Goal: Task Accomplishment & Management: Use online tool/utility

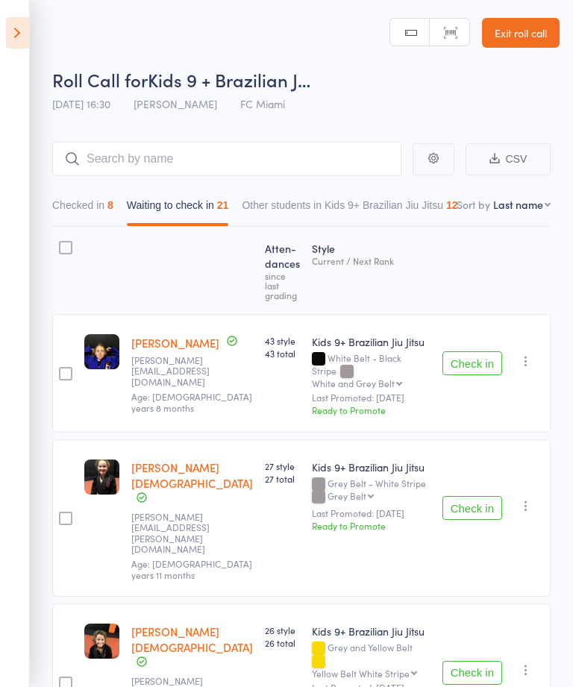
click at [19, 46] on icon at bounding box center [17, 32] width 23 height 31
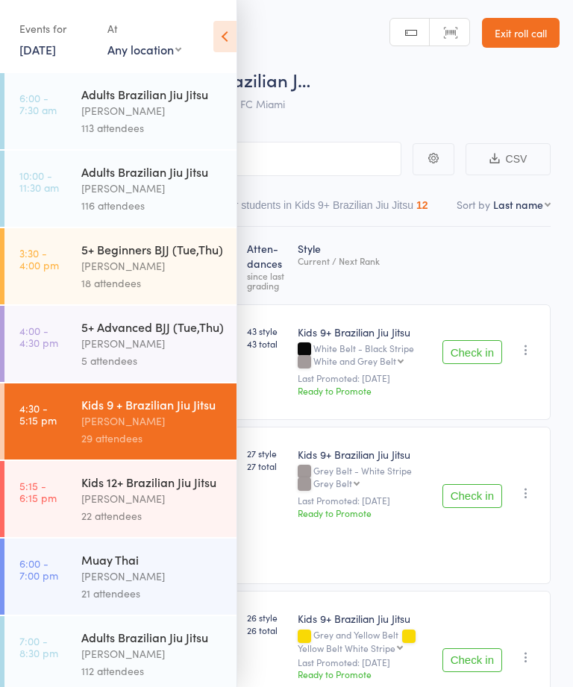
click at [131, 536] on div "Kids 12+ Brazilian Jiu [PERSON_NAME] 22 attendees" at bounding box center [158, 499] width 155 height 76
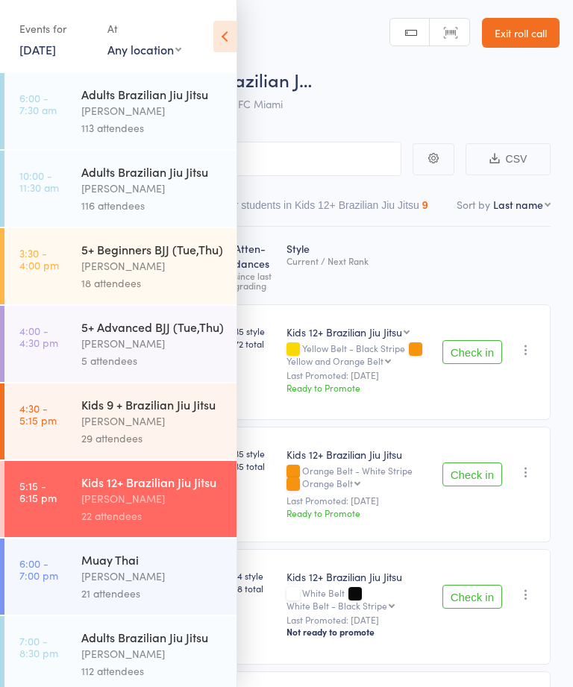
click at [230, 37] on icon at bounding box center [224, 36] width 23 height 31
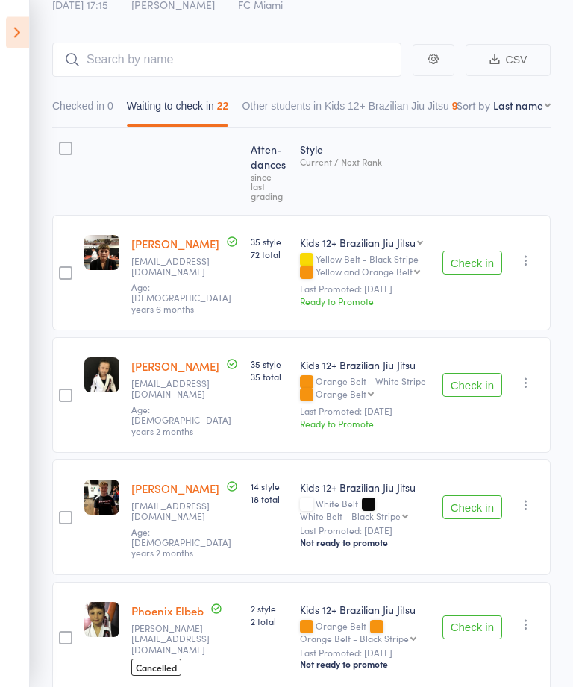
click at [483, 374] on button "Check in" at bounding box center [472, 386] width 60 height 24
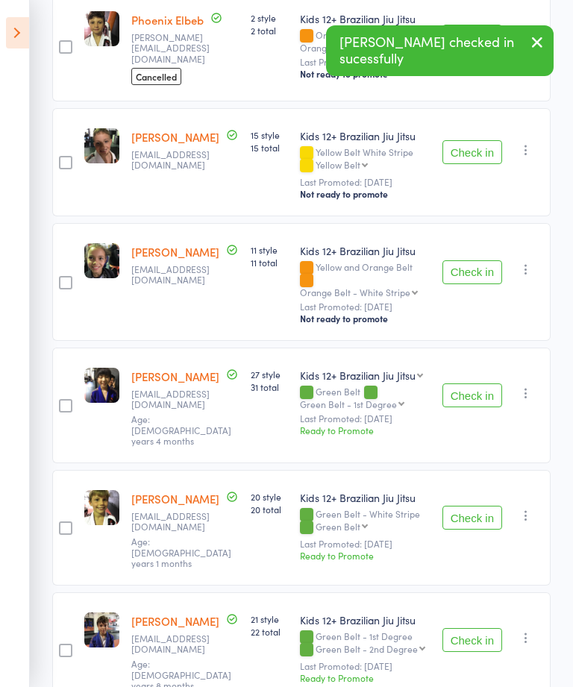
scroll to position [569, 0]
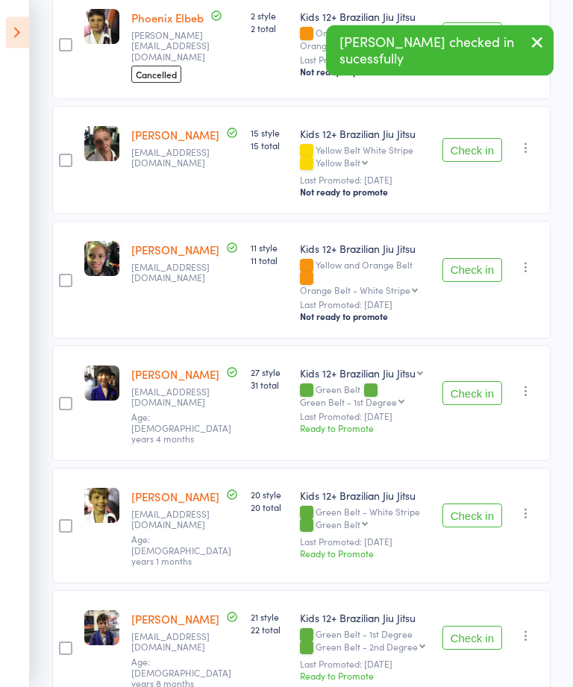
click at [486, 469] on div "Check in Check in Promote Send message Add Note Add Task Add Flag Remove Mark a…" at bounding box center [493, 527] width 114 height 116
click at [484, 504] on button "Check in" at bounding box center [472, 516] width 60 height 24
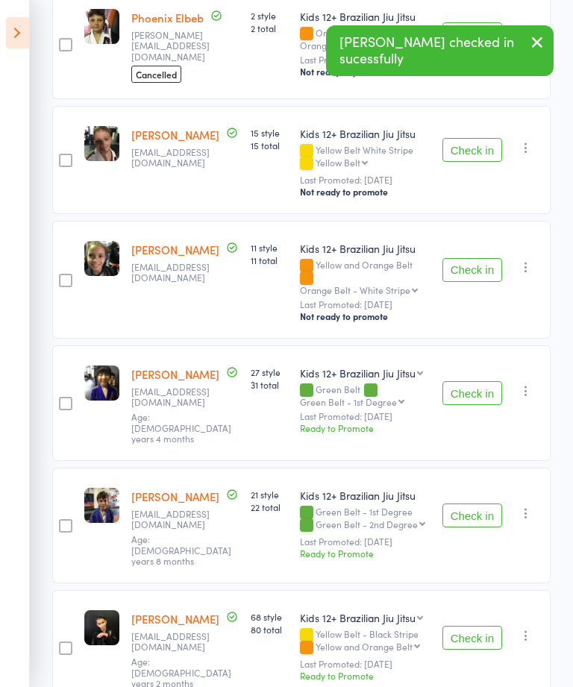
click at [483, 504] on button "Check in" at bounding box center [472, 516] width 60 height 24
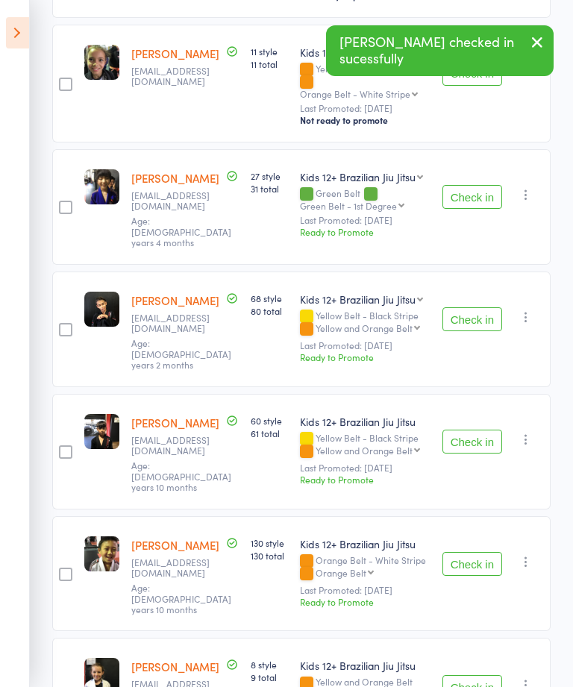
scroll to position [774, 0]
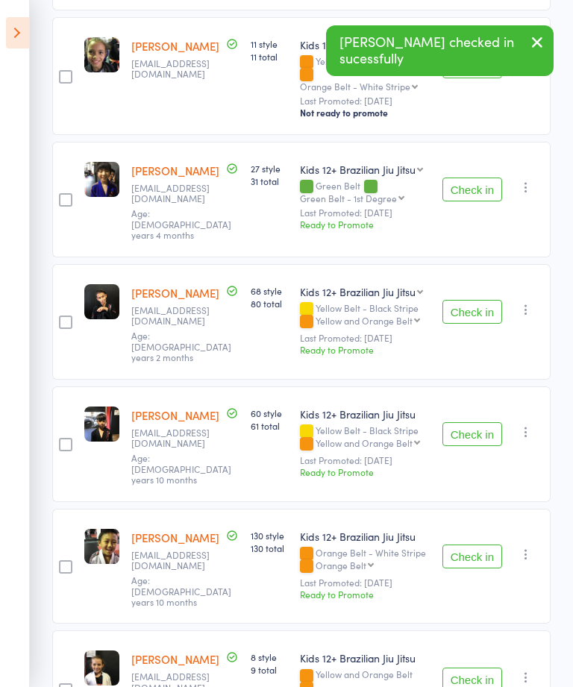
click at [487, 509] on div "Check in Check in Promote Send message Add Note Add Task Add Flag Remove Mark a…" at bounding box center [493, 567] width 114 height 116
click at [481, 545] on button "Check in" at bounding box center [472, 557] width 60 height 24
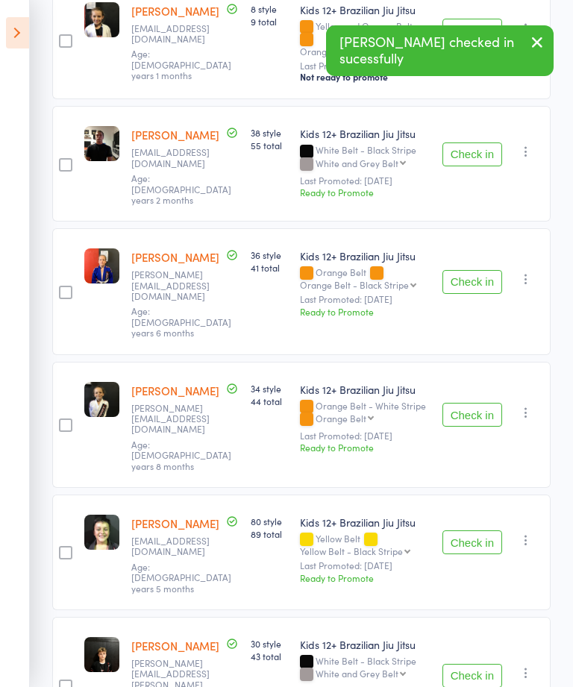
scroll to position [1309, 0]
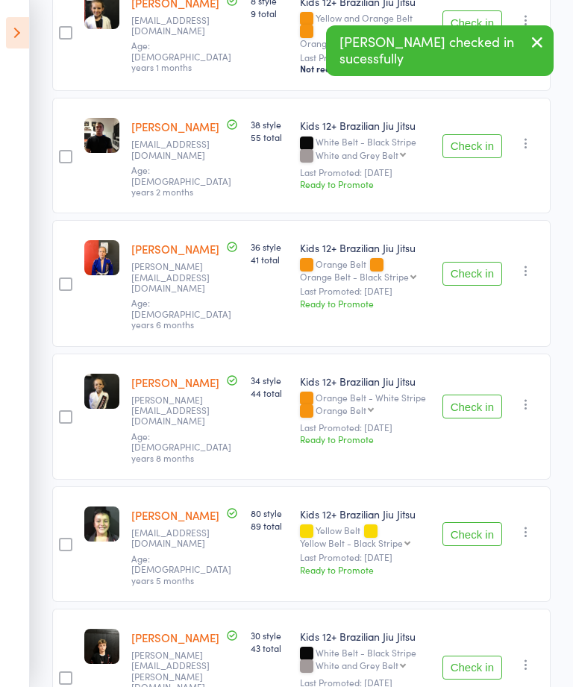
click at [487, 522] on button "Check in" at bounding box center [472, 534] width 60 height 24
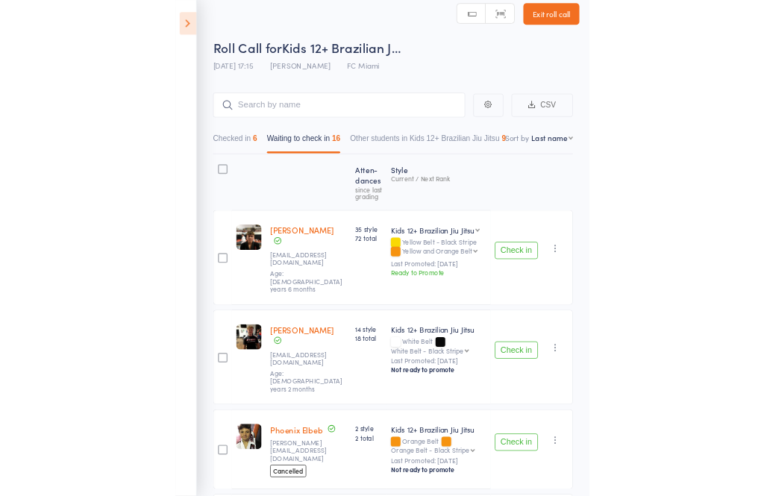
scroll to position [0, 0]
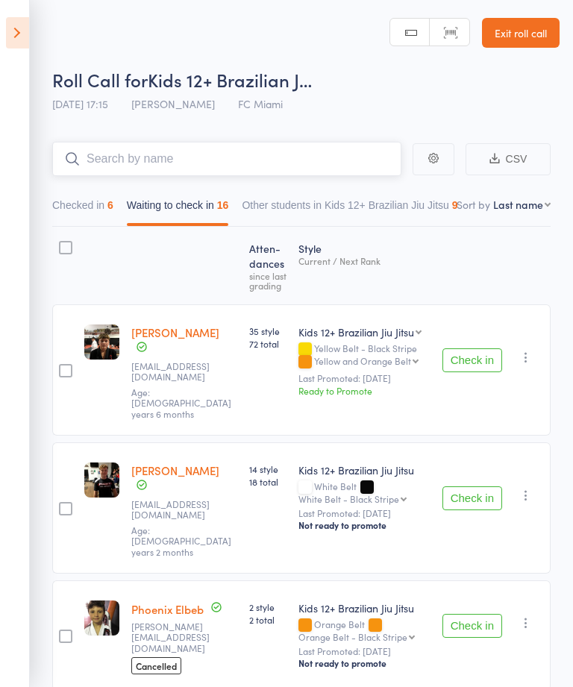
click at [307, 153] on input "search" at bounding box center [226, 159] width 349 height 34
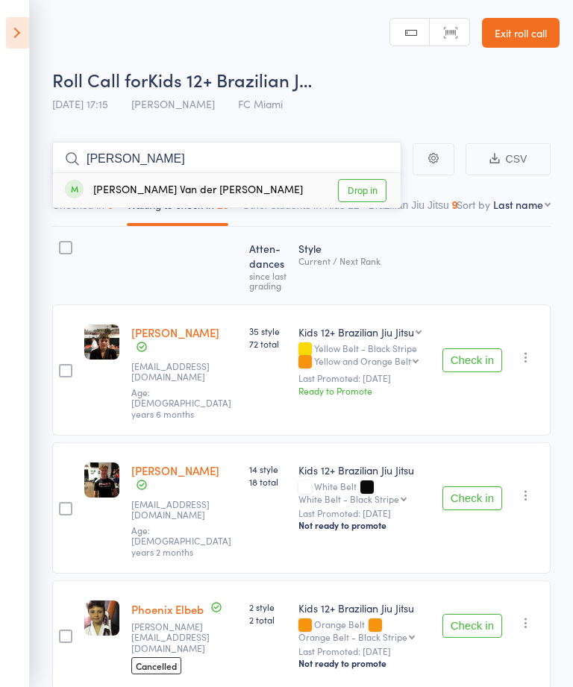
type input "[PERSON_NAME]"
click at [376, 180] on link "Drop in" at bounding box center [362, 190] width 48 height 23
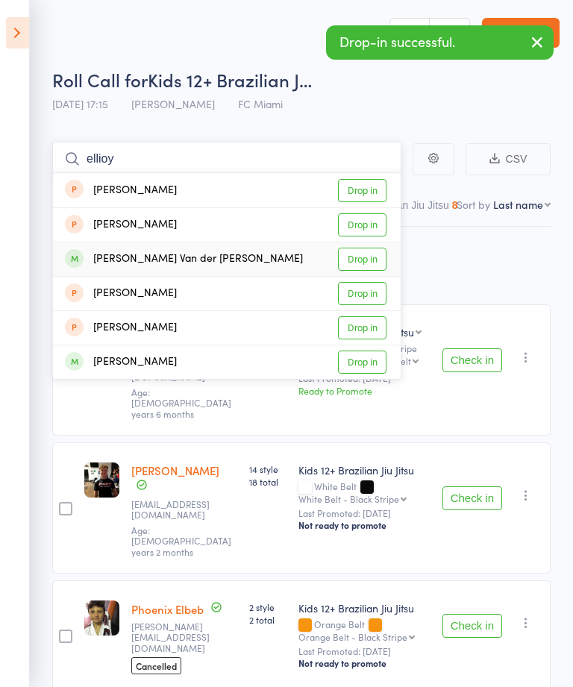
type input "ellioy"
click at [366, 269] on link "Drop in" at bounding box center [362, 259] width 48 height 23
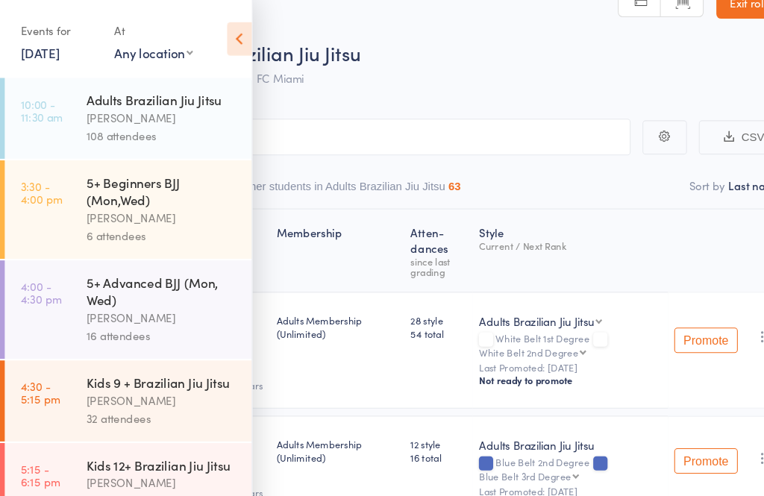
click at [234, 38] on icon at bounding box center [224, 36] width 23 height 31
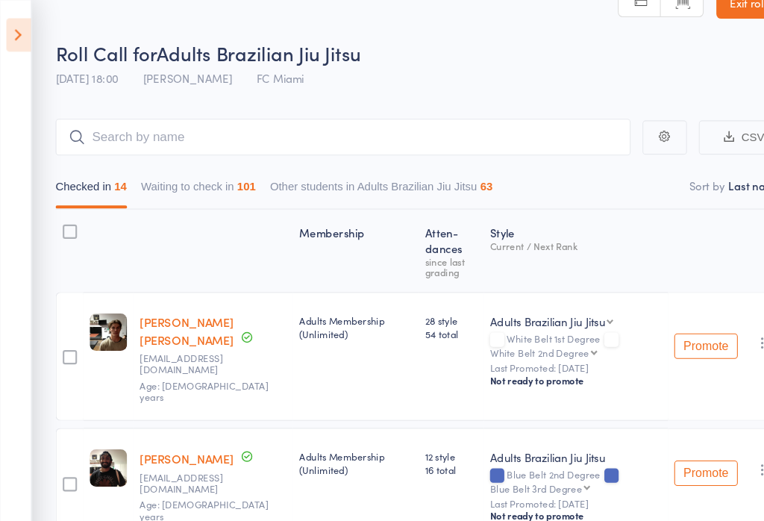
click at [20, 26] on icon at bounding box center [17, 32] width 23 height 31
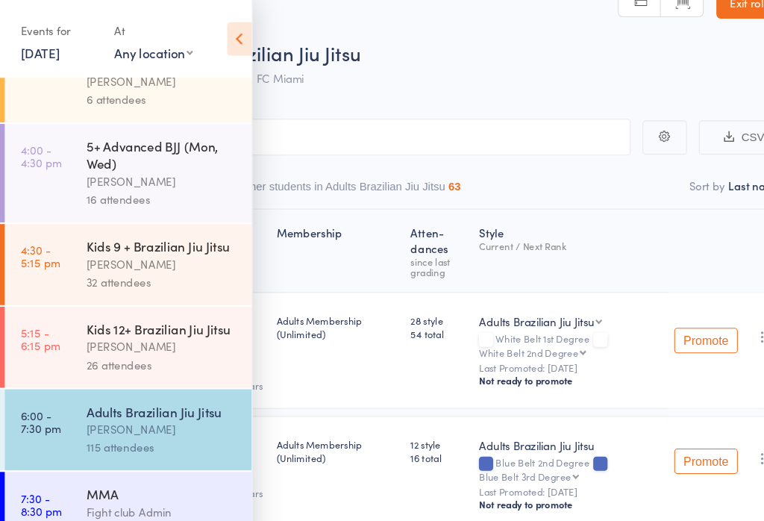
scroll to position [142, 0]
click at [56, 52] on link "10 Sep, 2025" at bounding box center [37, 49] width 37 height 16
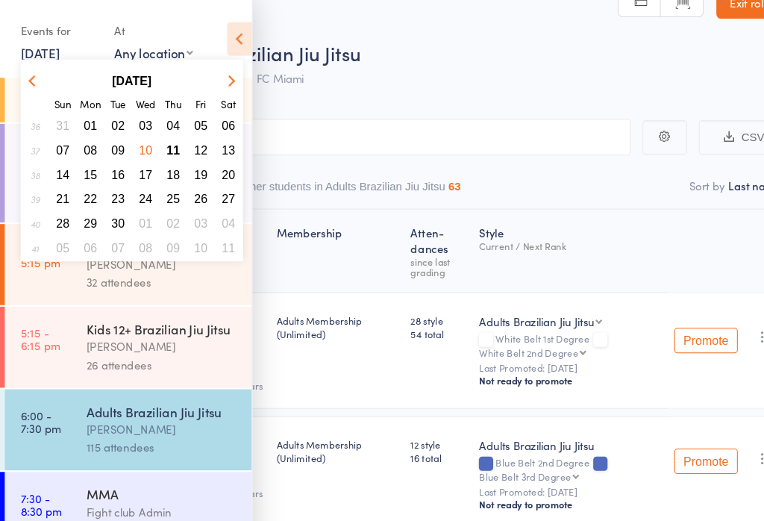
click at [169, 134] on button "11" at bounding box center [162, 141] width 23 height 20
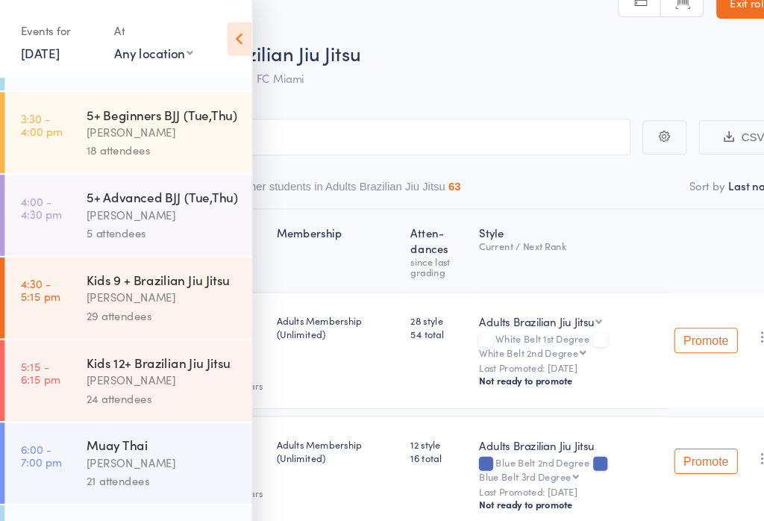
click at [56, 53] on link "[DATE]" at bounding box center [37, 49] width 37 height 16
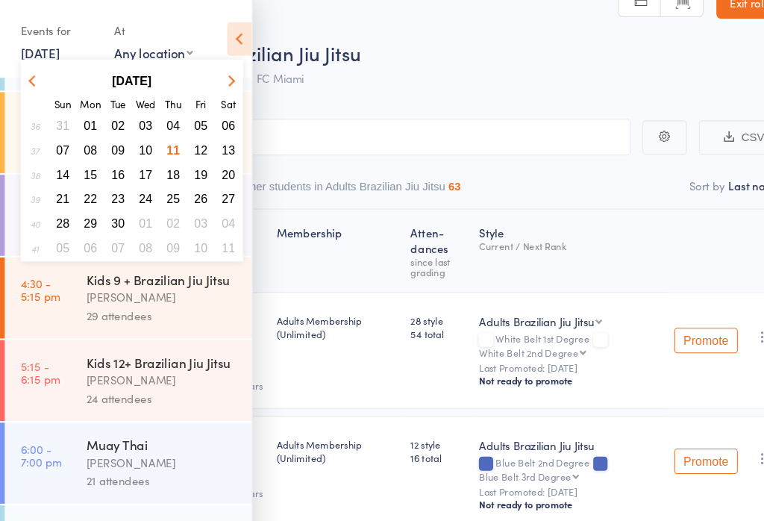
click at [162, 139] on span "11" at bounding box center [163, 140] width 13 height 13
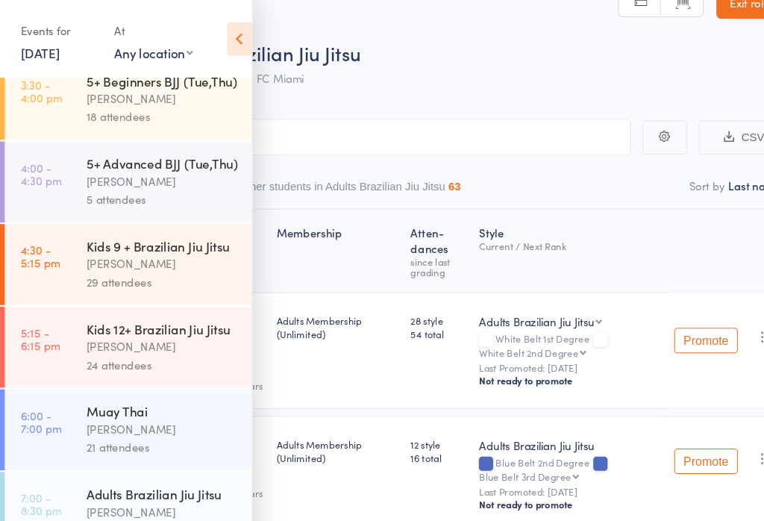
scroll to position [185, 0]
click at [131, 404] on div "[PERSON_NAME]" at bounding box center [152, 403] width 143 height 17
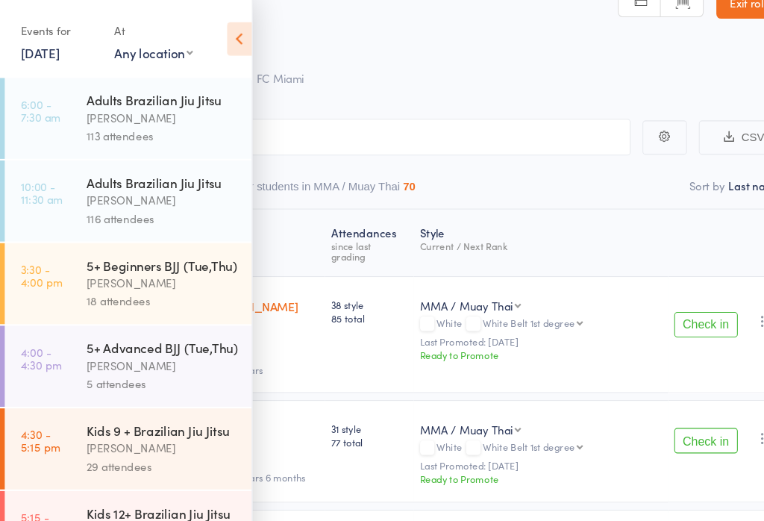
click at [228, 34] on icon at bounding box center [224, 36] width 23 height 31
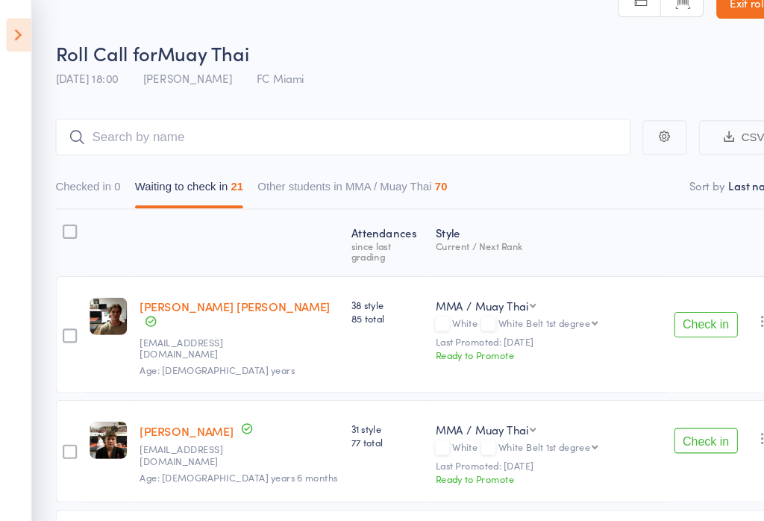
click at [428, 186] on div "Checked in 0 Waiting to check in 21 Other students in MMA / Muay Thai 70" at bounding box center [396, 171] width 689 height 51
click at [436, 143] on input "search" at bounding box center [322, 129] width 540 height 34
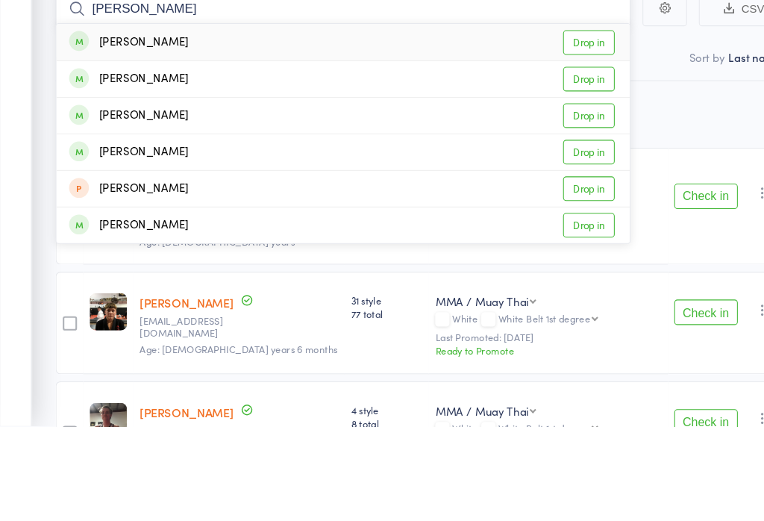
type input "James g"
click at [567, 252] on link "Drop in" at bounding box center [553, 263] width 48 height 23
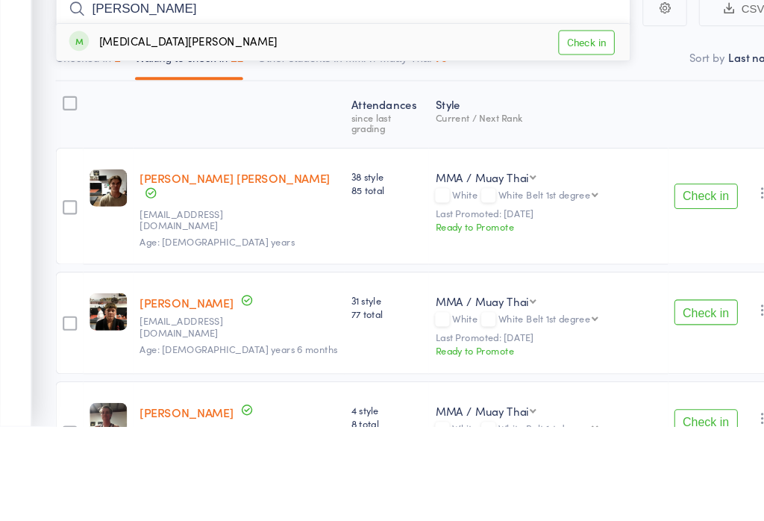
type input "niki"
click at [556, 149] on link "Check in" at bounding box center [551, 160] width 53 height 23
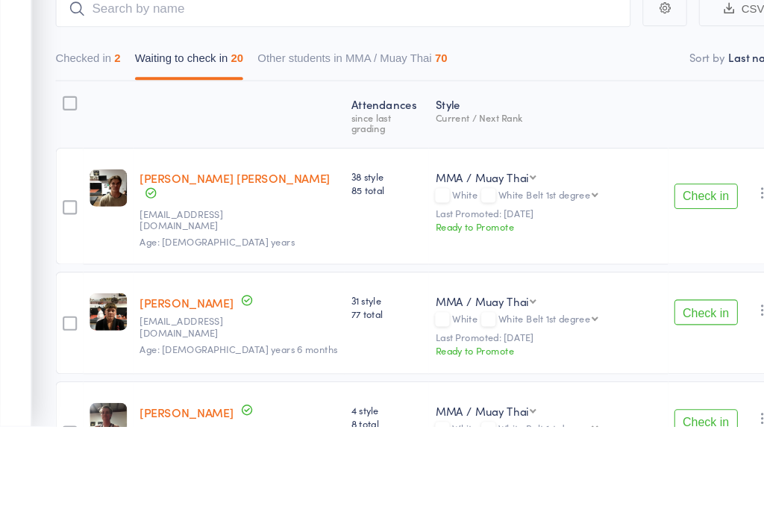
scroll to position [111, 0]
